Goal: Task Accomplishment & Management: Complete application form

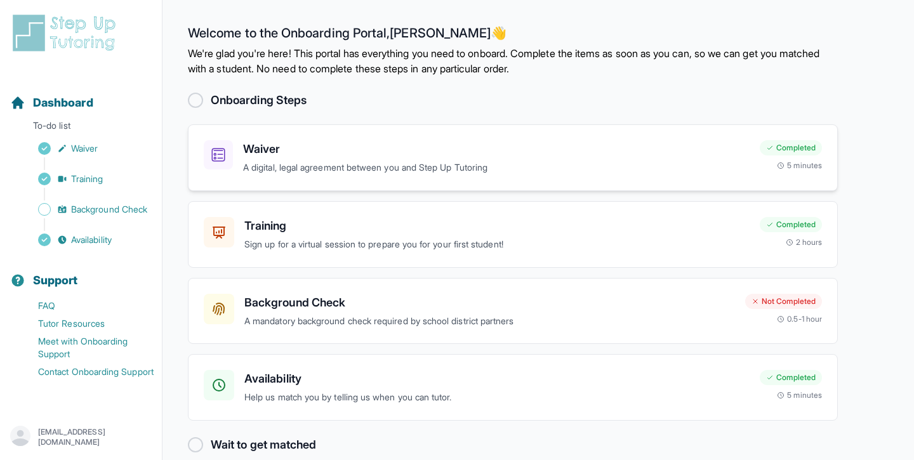
scroll to position [19, 0]
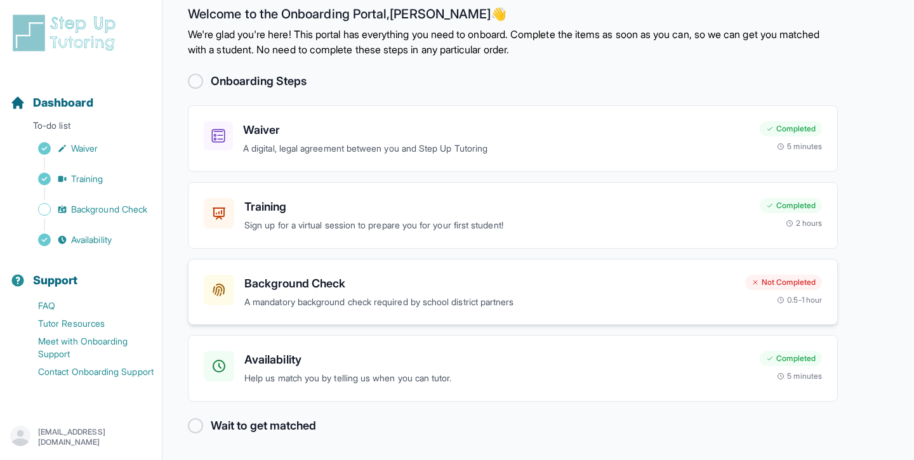
click at [281, 281] on h3 "Background Check" at bounding box center [489, 284] width 491 height 18
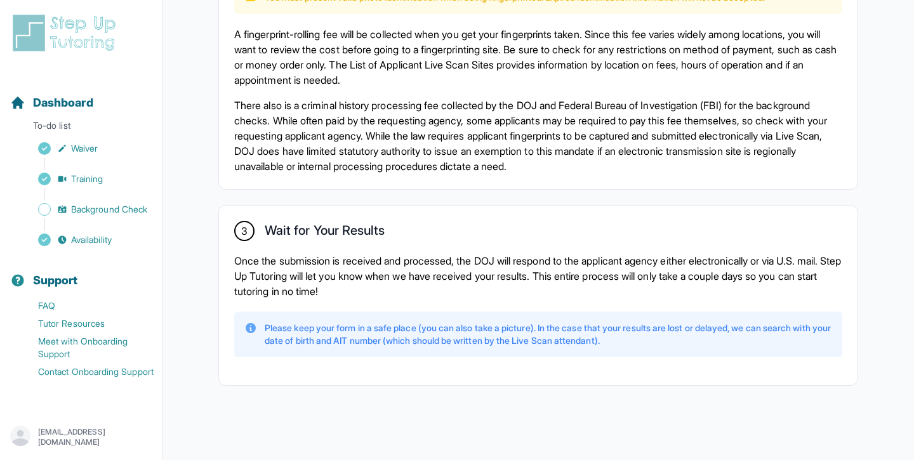
scroll to position [909, 0]
click at [86, 226] on div "Sidebar" at bounding box center [83, 224] width 147 height 13
click at [87, 244] on span "Availability" at bounding box center [91, 240] width 41 height 13
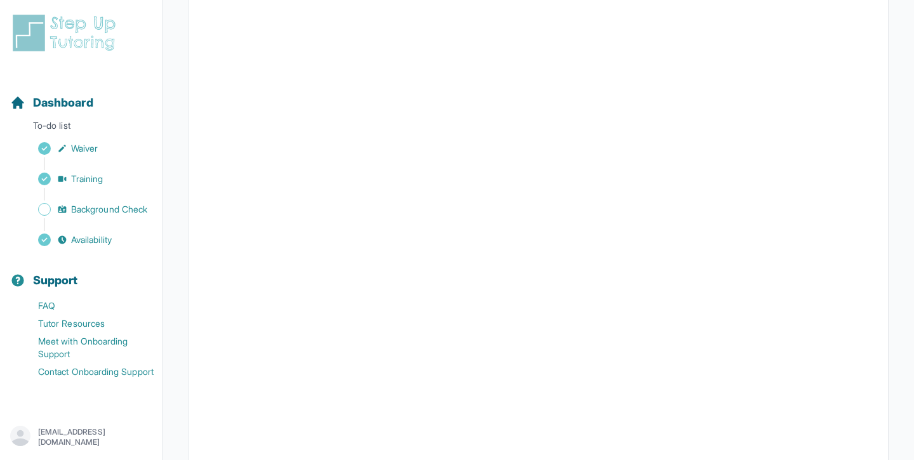
scroll to position [277, 0]
click at [105, 204] on span "Background Check" at bounding box center [109, 209] width 76 height 13
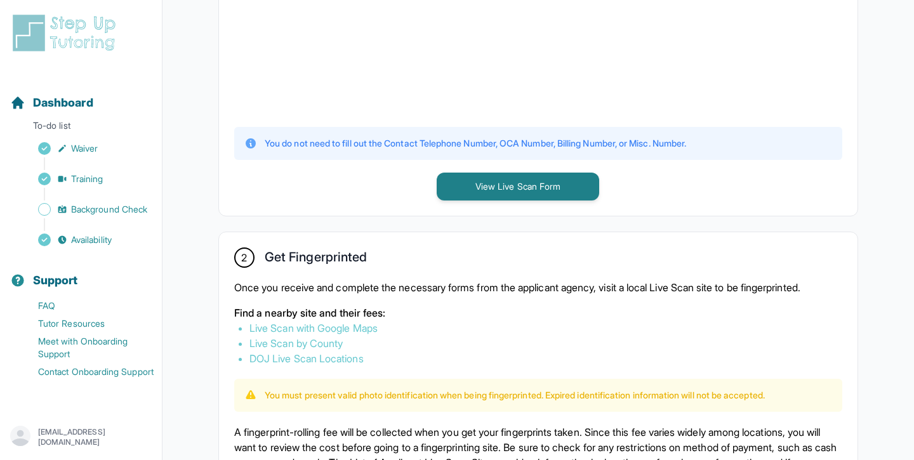
scroll to position [909, 0]
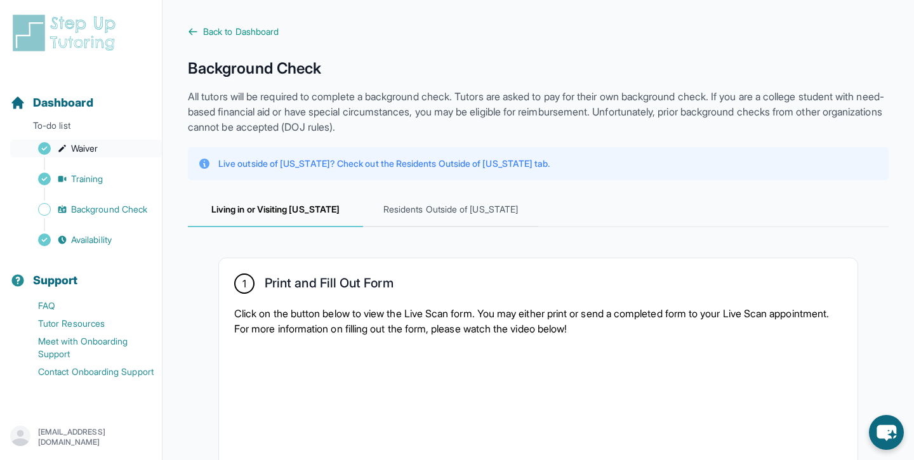
click at [84, 154] on span "Waiver" at bounding box center [84, 148] width 27 height 13
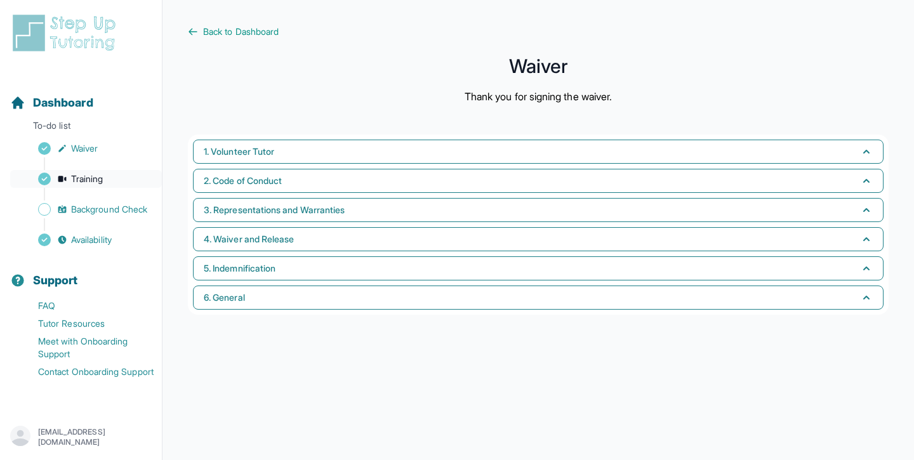
click at [110, 180] on link "Training" at bounding box center [86, 179] width 152 height 18
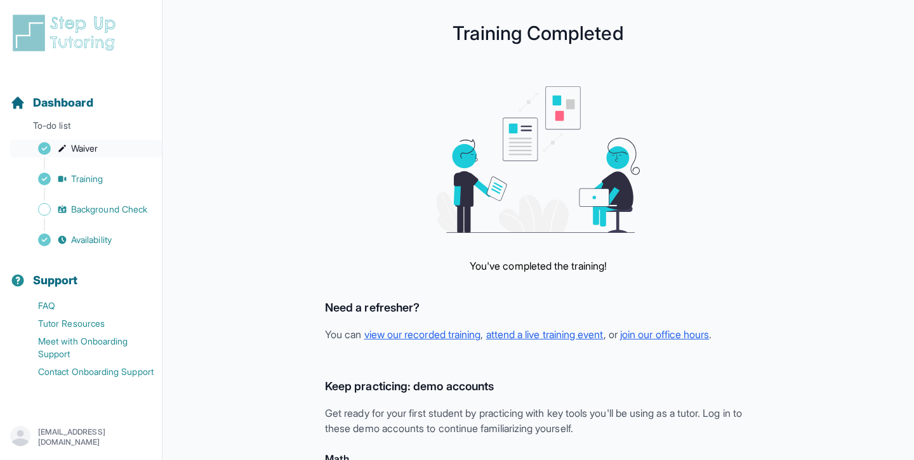
click at [108, 146] on link "Waiver" at bounding box center [86, 149] width 152 height 18
